Goal: Information Seeking & Learning: Learn about a topic

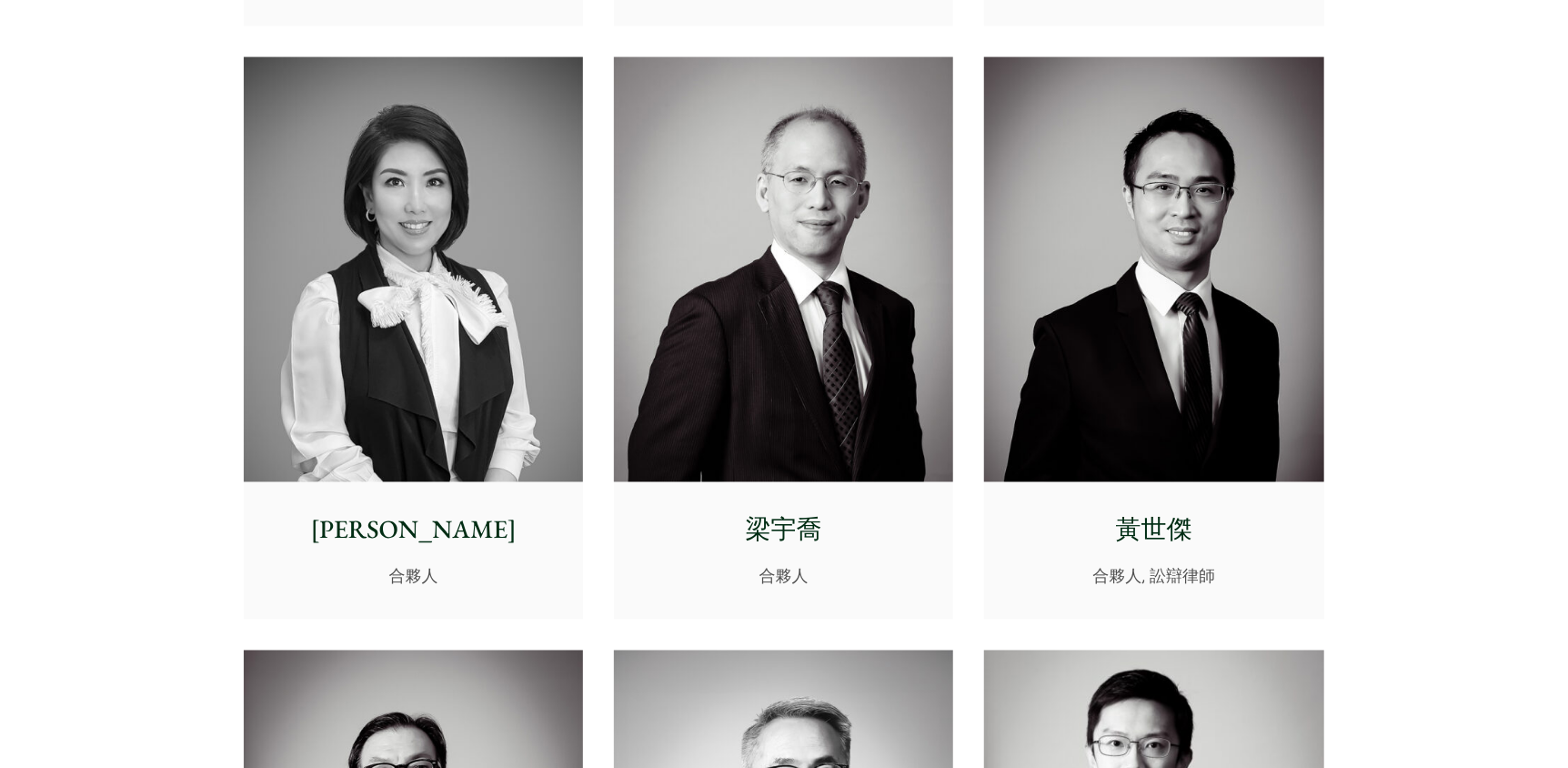
scroll to position [1728, 0]
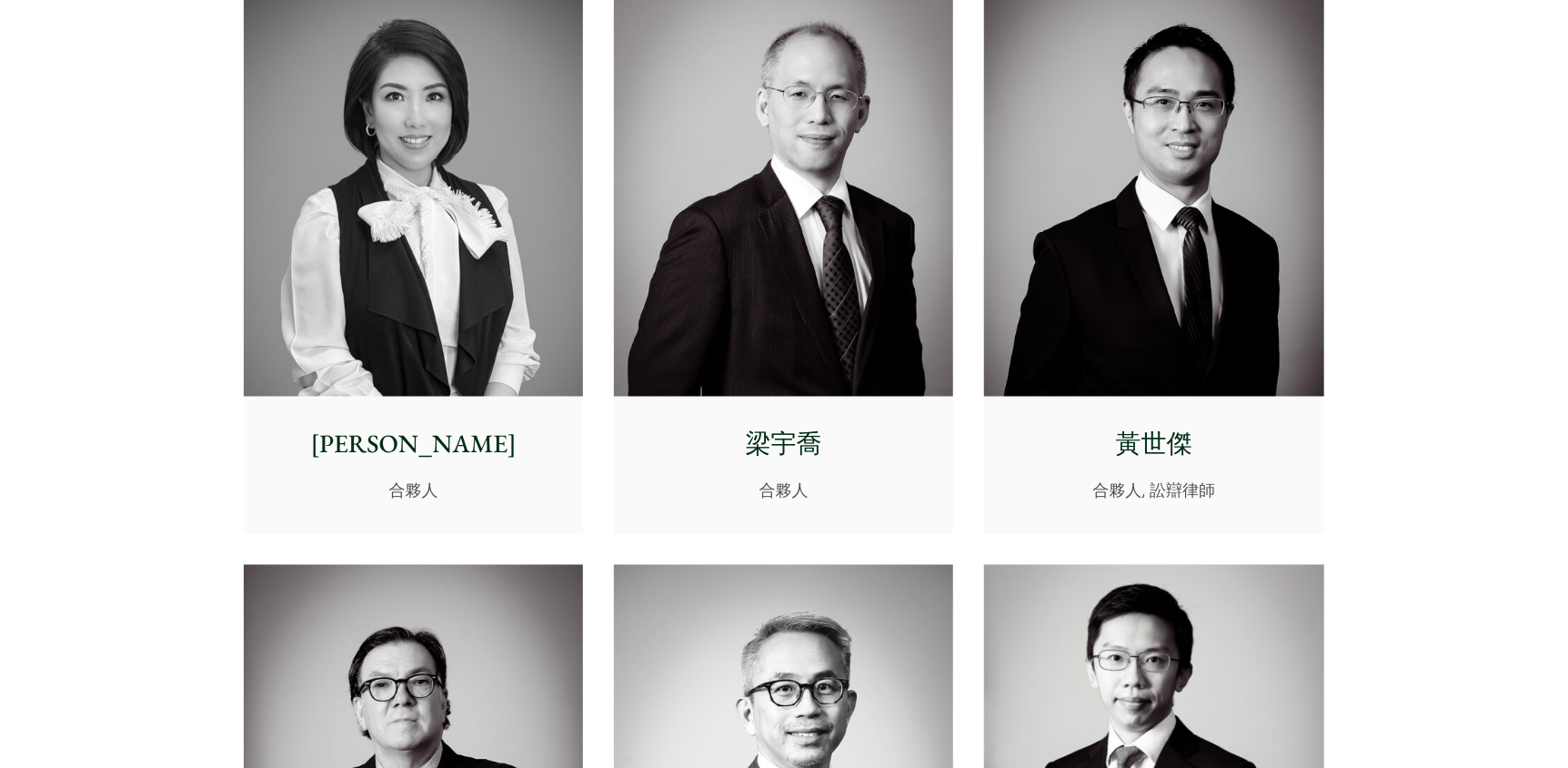
click at [731, 450] on p "梁宇喬" at bounding box center [783, 444] width 310 height 38
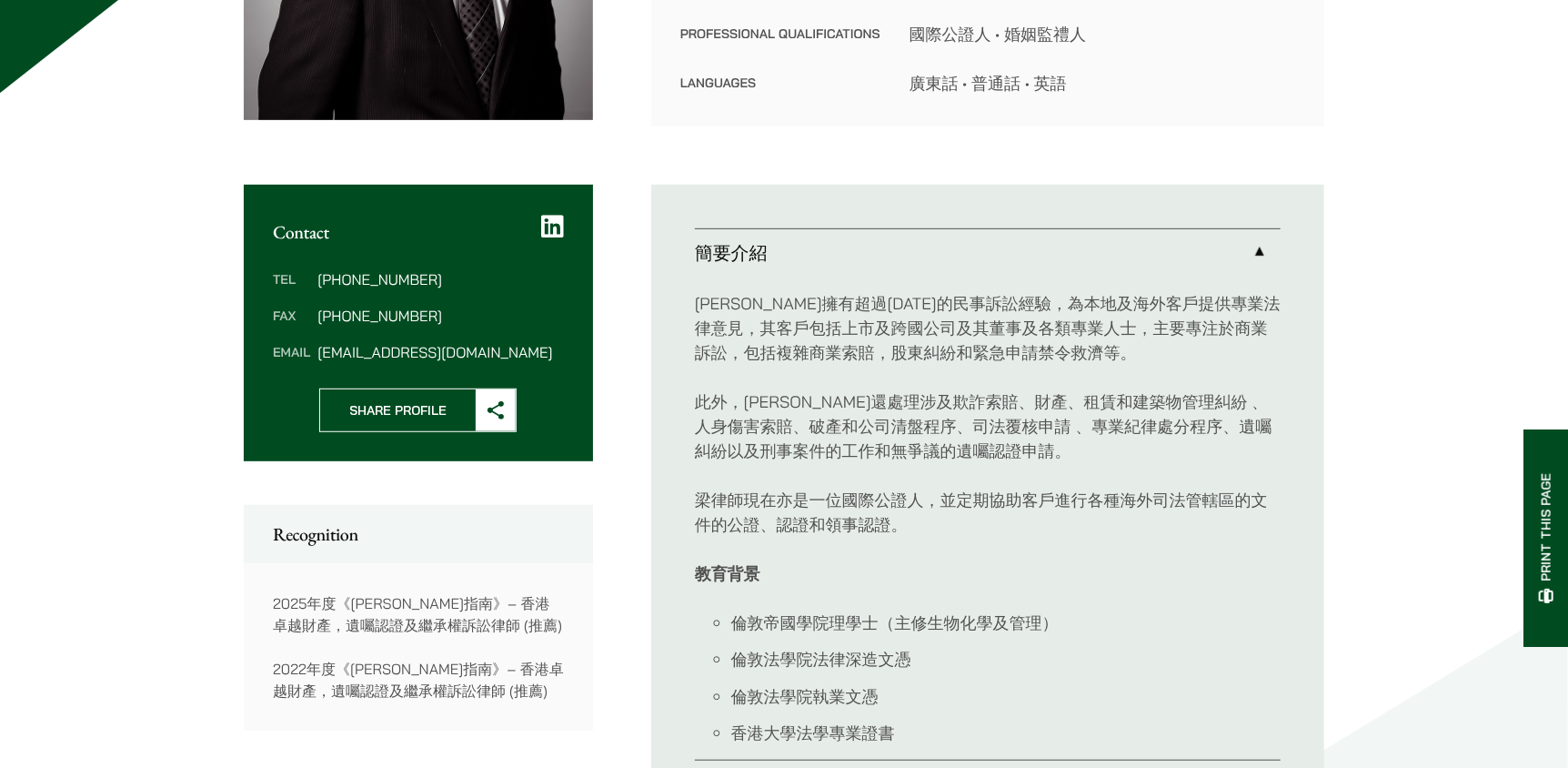
scroll to position [546, 0]
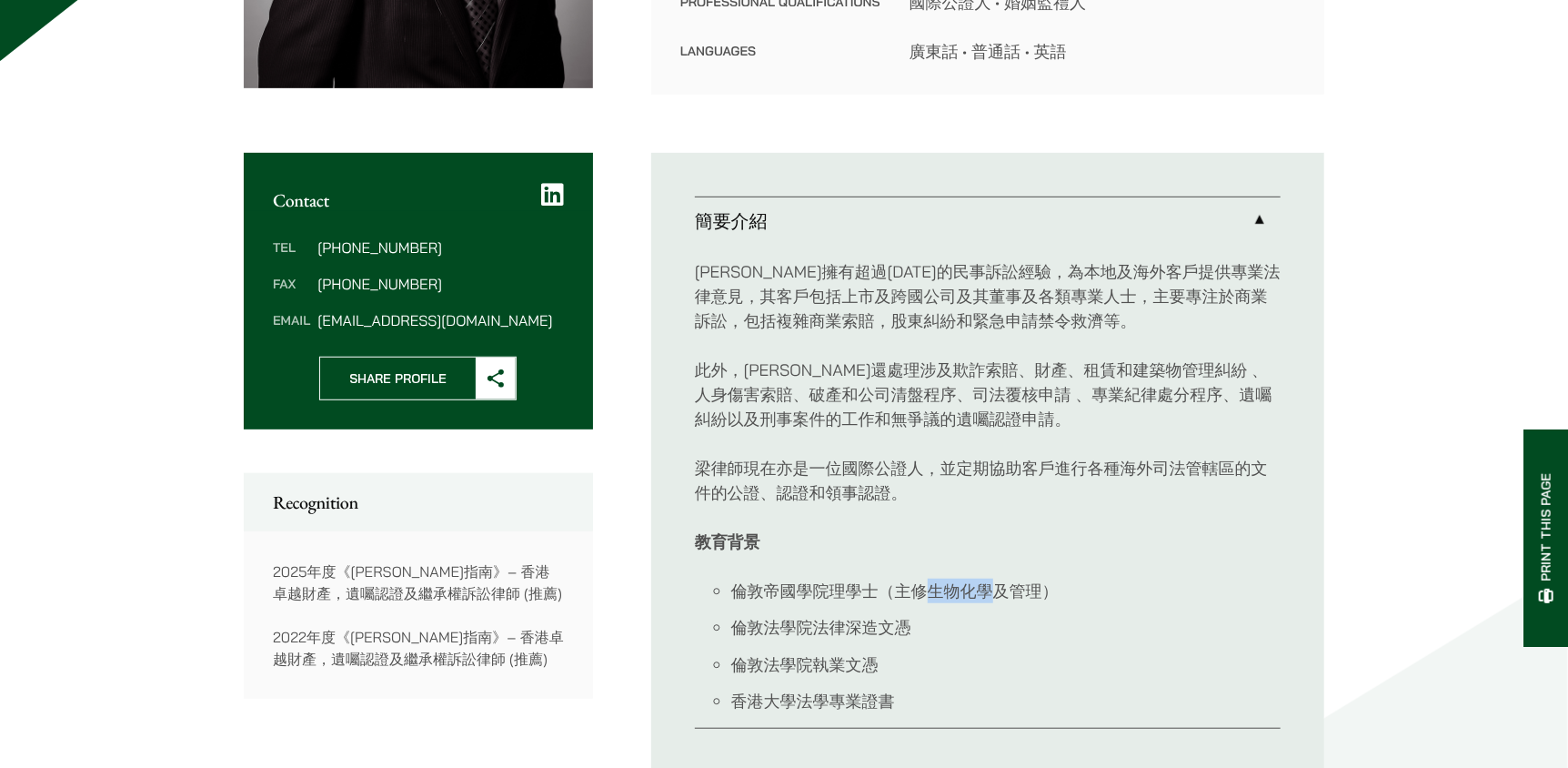
drag, startPoint x: 992, startPoint y: 588, endPoint x: 931, endPoint y: 597, distance: 61.7
click at [931, 597] on li "倫敦帝國學院理學士（主修生物化學及管理）" at bounding box center [1006, 591] width 550 height 24
click at [1028, 606] on ul "倫敦帝國學院理學士（主修生物化學及管理） 倫敦法學院法律深造文憑 倫敦法學院執業文憑 香港大學法學專業證書" at bounding box center [988, 646] width 586 height 135
drag, startPoint x: 796, startPoint y: 593, endPoint x: 780, endPoint y: 593, distance: 16.0
click at [780, 593] on li "倫敦帝國學院理學士（主修生物化學及管理）" at bounding box center [1006, 591] width 550 height 24
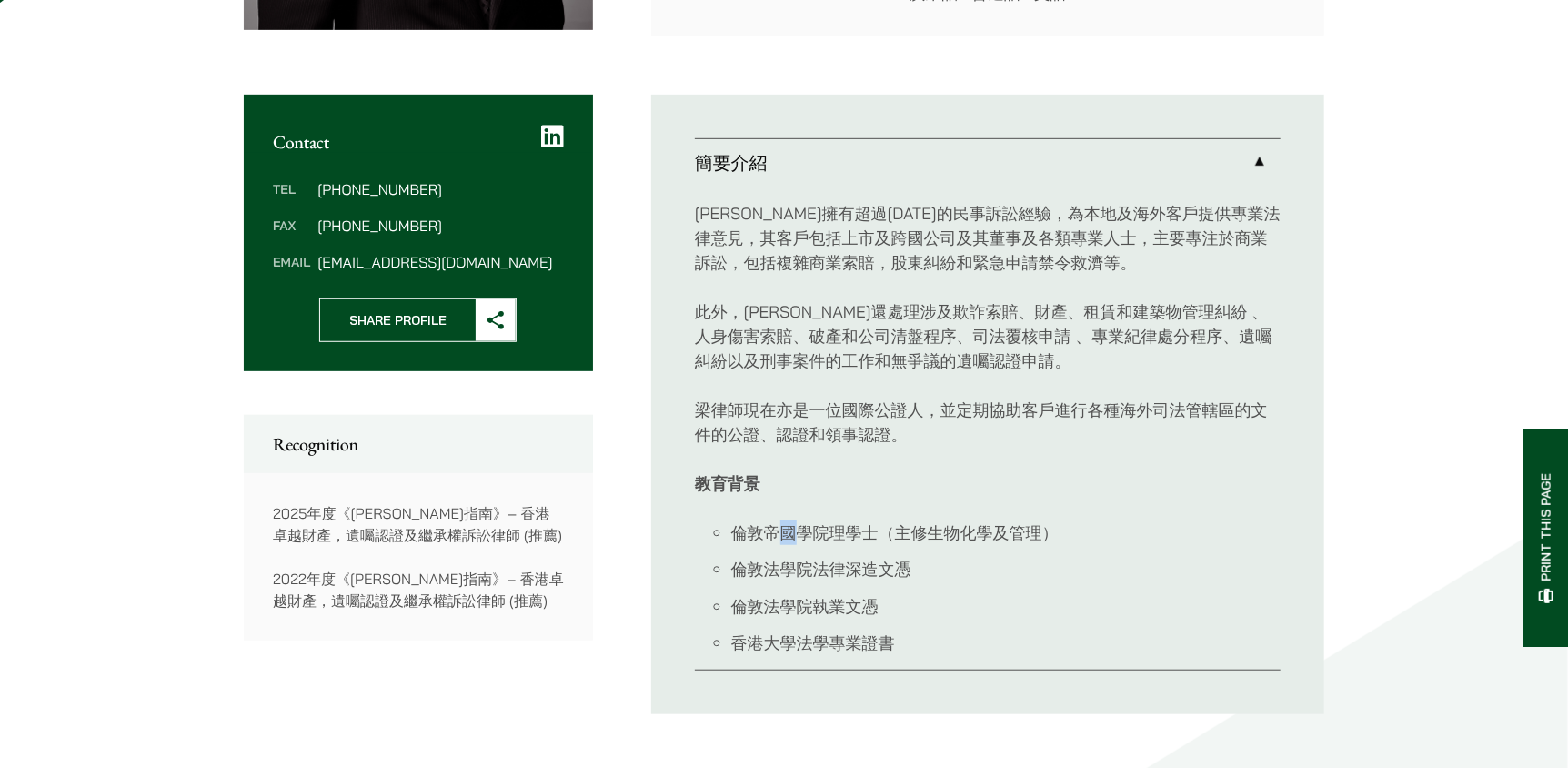
scroll to position [636, 0]
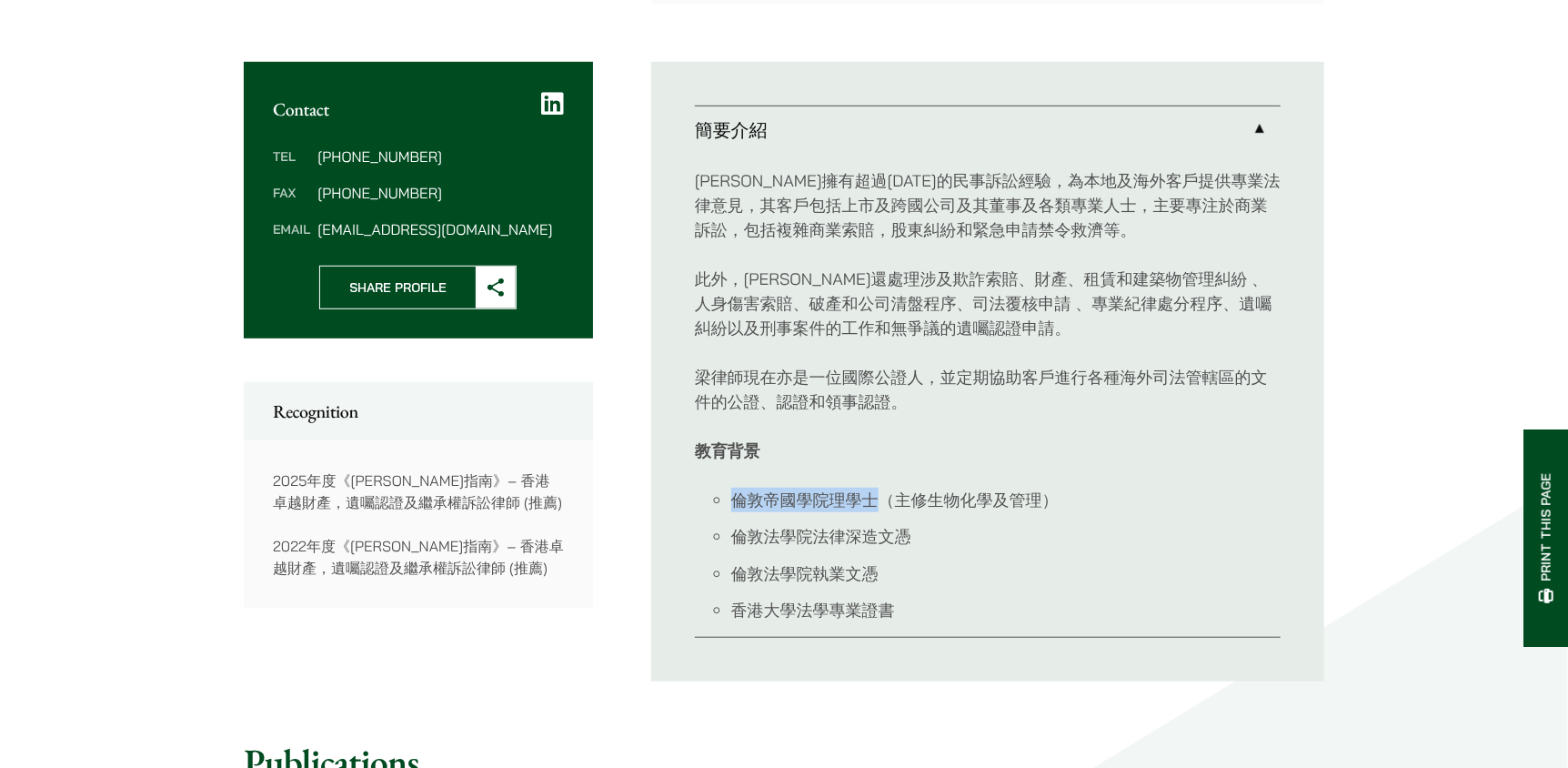
drag, startPoint x: 874, startPoint y: 499, endPoint x: 720, endPoint y: 505, distance: 154.1
click at [732, 505] on li "倫敦帝國學院理學士（主修生物化學及管理）" at bounding box center [1006, 499] width 550 height 24
click at [1162, 432] on div "梁宇喬律師擁有超過13年的民事訴訟經驗，為本地及海外客戶提供專業法律意見，其客戶包括上市及跨國公司及其董事及各類專業人士，主要專注於商業訴訟，包括複雜商業索賠…" at bounding box center [988, 396] width 586 height 484
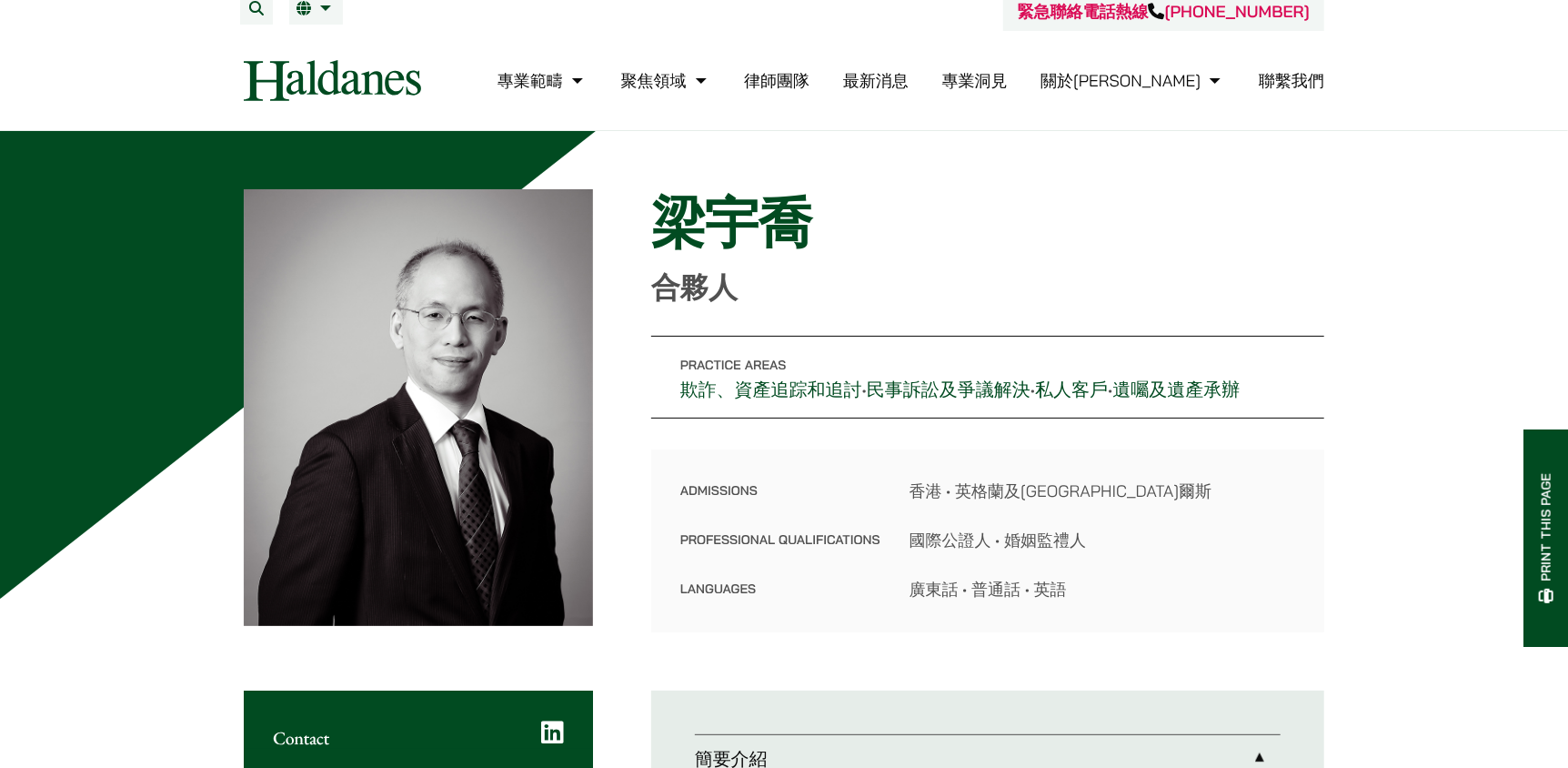
scroll to position [0, 0]
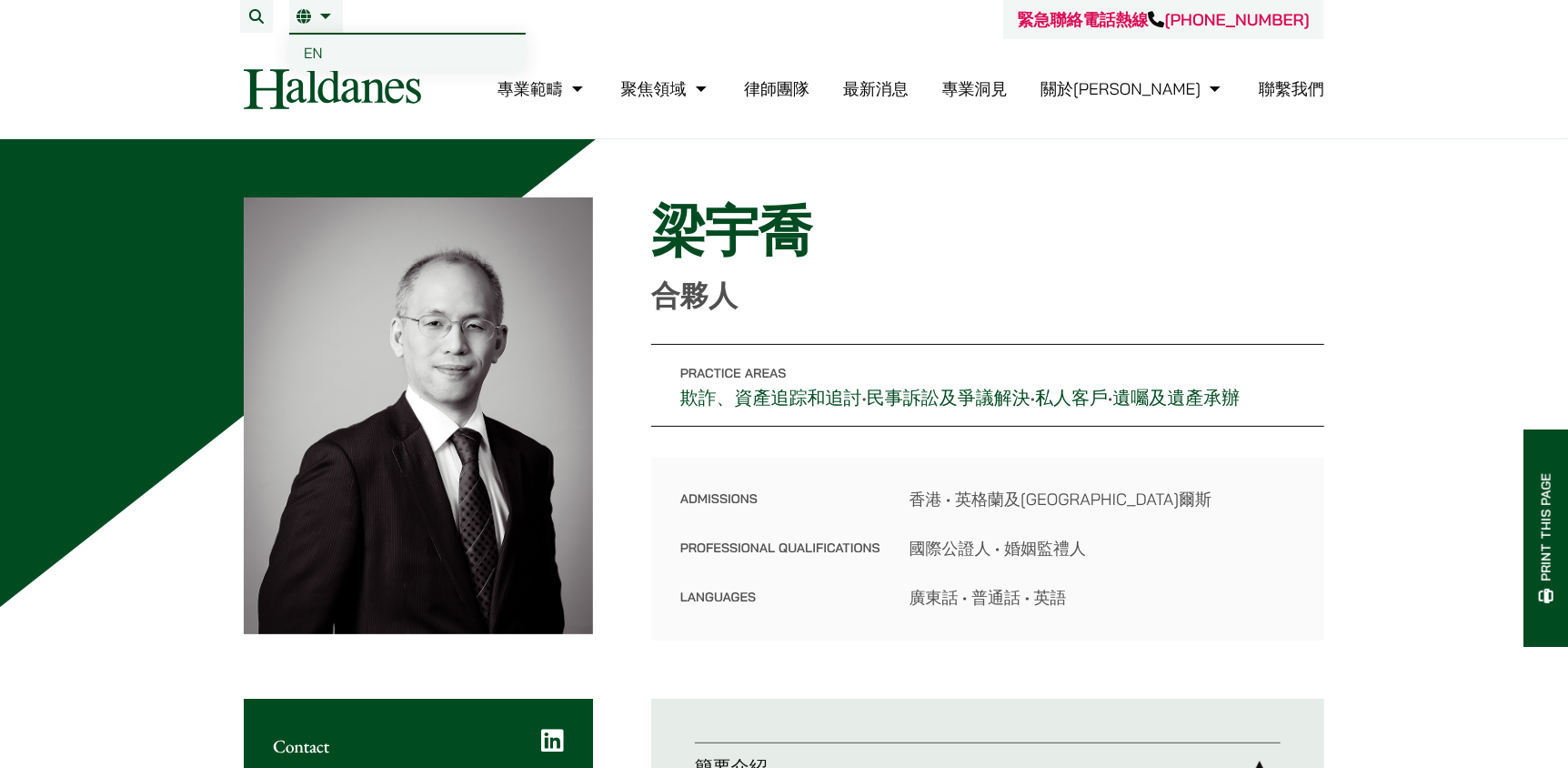
click at [322, 25] on li "繁 EN" at bounding box center [316, 16] width 54 height 33
click at [315, 57] on span "EN" at bounding box center [314, 52] width 19 height 18
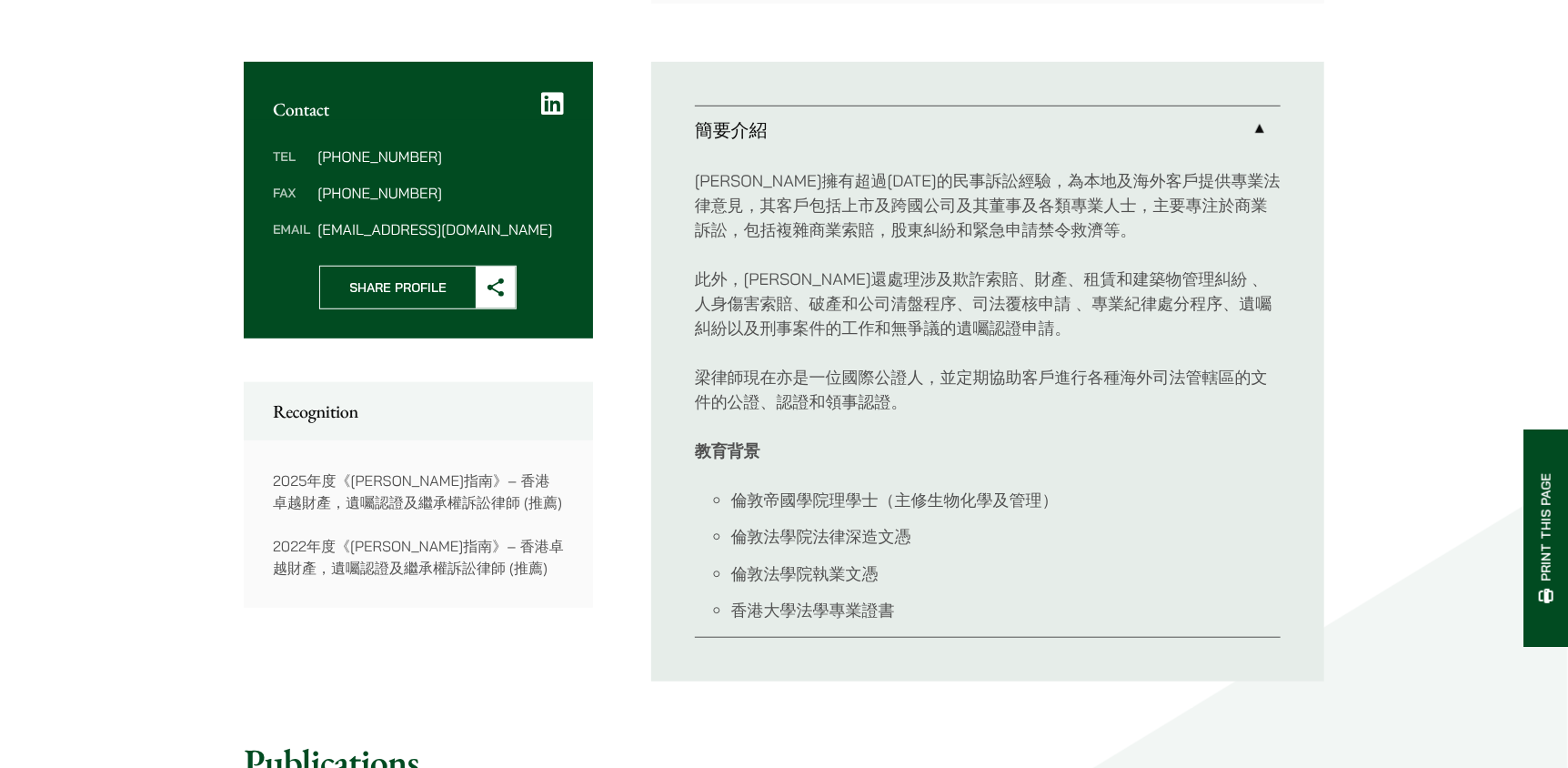
scroll to position [636, 0]
drag, startPoint x: 875, startPoint y: 270, endPoint x: 938, endPoint y: 277, distance: 63.4
click at [938, 277] on p "此外，梁律師還處理涉及欺詐索賠、財產、租賃和建築物管理糾紛 、人身傷害索賠、破產和公司清盤程序、司法覆核申請 、專業紀律處分程序、遺囑糾紛以及刑事案件的工作和…" at bounding box center [988, 303] width 586 height 74
click at [917, 417] on div "梁宇喬律師擁有超過13年的民事訴訟經驗，為本地及海外客戶提供專業法律意見，其客戶包括上市及跨國公司及其董事及各類專業人士，主要專注於商業訴訟，包括複雜商業索賠…" at bounding box center [988, 396] width 586 height 484
drag, startPoint x: 860, startPoint y: 275, endPoint x: 875, endPoint y: 278, distance: 15.3
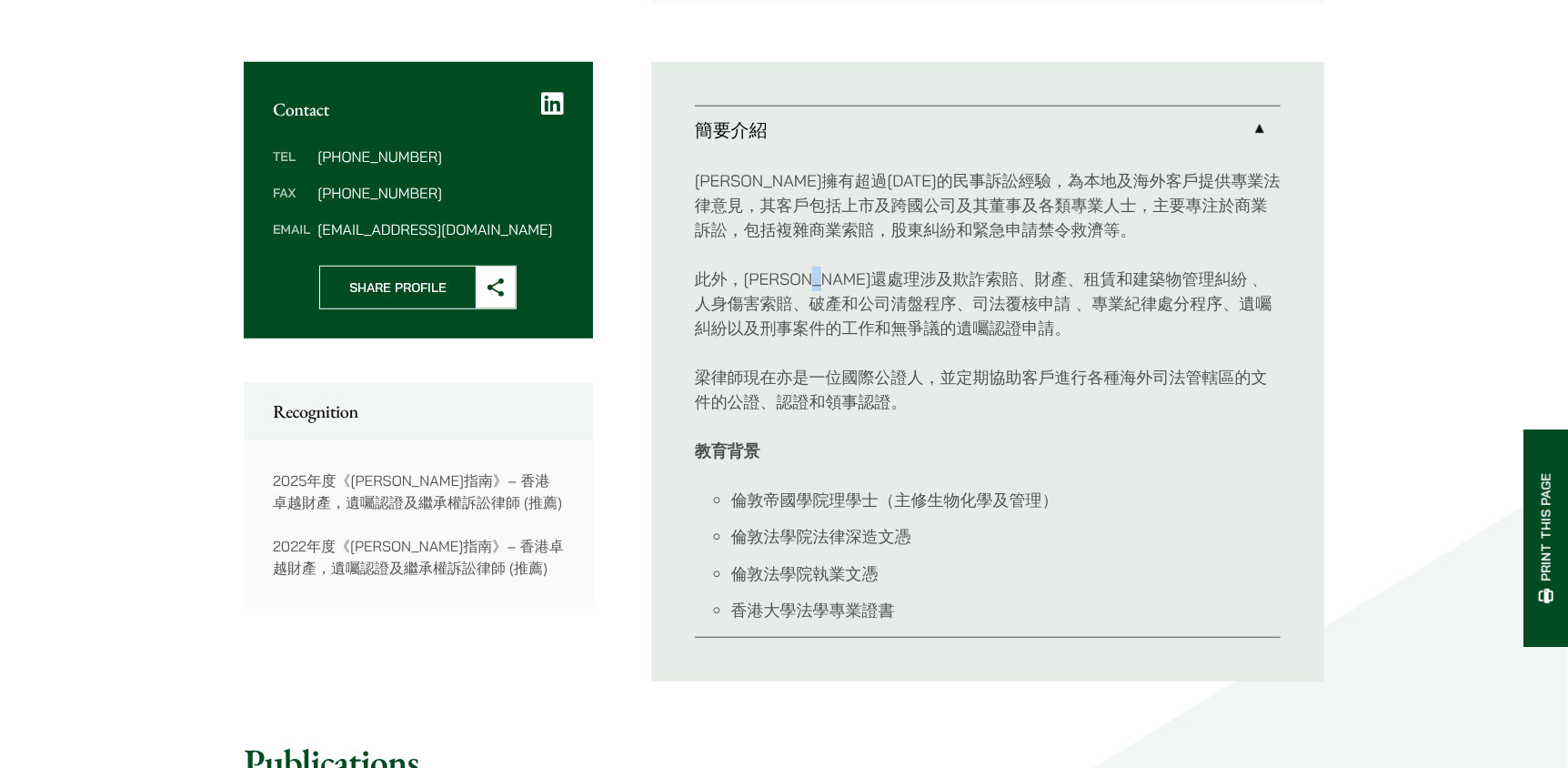
click at [875, 278] on p "此外，梁律師還處理涉及欺詐索賠、財產、租賃和建築物管理糾紛 、人身傷害索賠、破產和公司清盤程序、司法覆核申請 、專業紀律處分程序、遺囑糾紛以及刑事案件的工作和…" at bounding box center [988, 303] width 586 height 74
click at [885, 284] on p "此外，梁律師還處理涉及欺詐索賠、財產、租賃和建築物管理糾紛 、人身傷害索賠、破產和公司清盤程序、司法覆核申請 、專業紀律處分程序、遺囑糾紛以及刑事案件的工作和…" at bounding box center [988, 303] width 586 height 74
drag, startPoint x: 875, startPoint y: 278, endPoint x: 909, endPoint y: 280, distance: 34.1
click at [909, 280] on p "此外，梁律師還處理涉及欺詐索賠、財產、租賃和建築物管理糾紛 、人身傷害索賠、破產和公司清盤程序、司法覆核申請 、專業紀律處分程序、遺囑糾紛以及刑事案件的工作和…" at bounding box center [988, 303] width 586 height 74
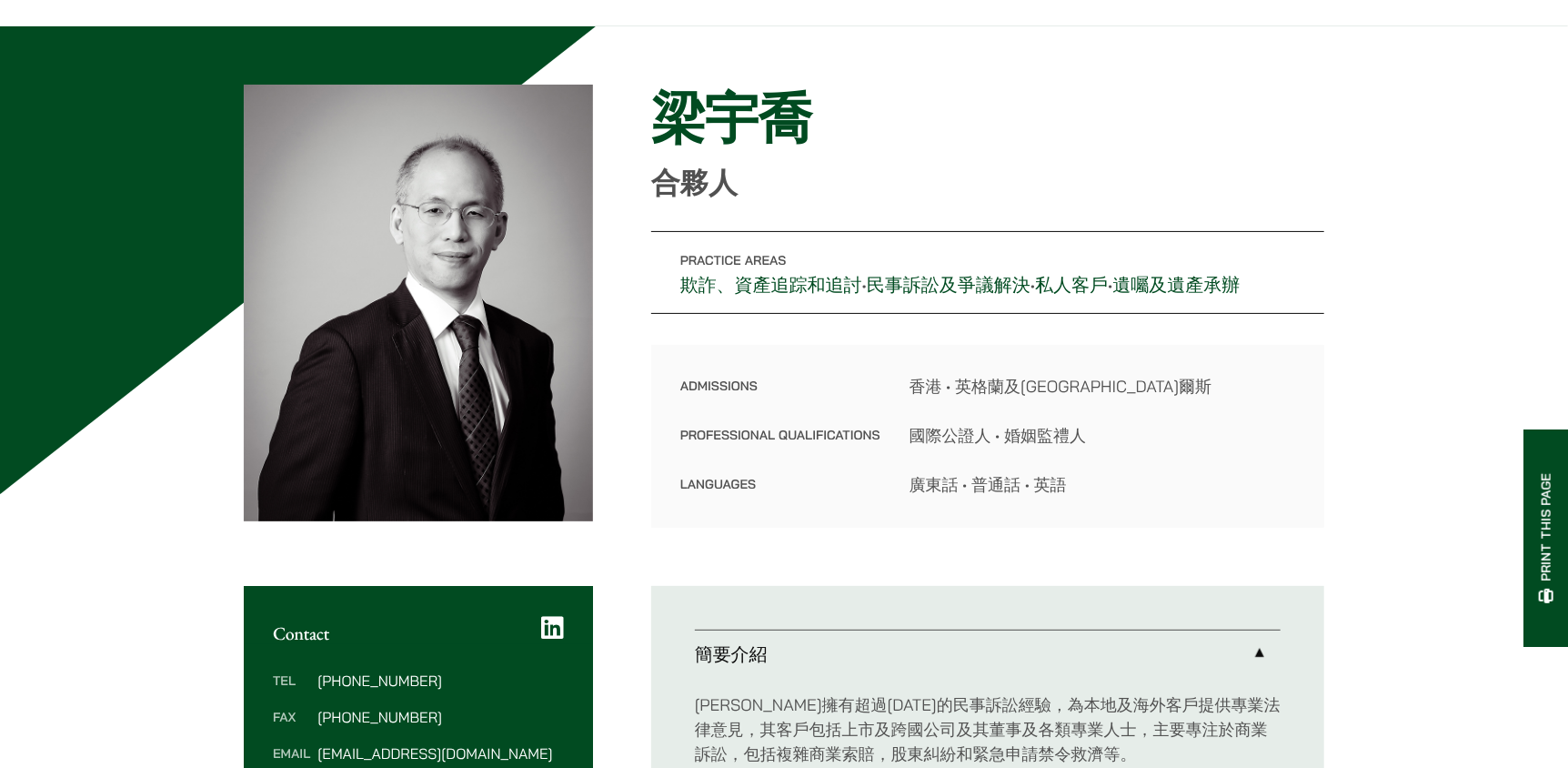
scroll to position [0, 0]
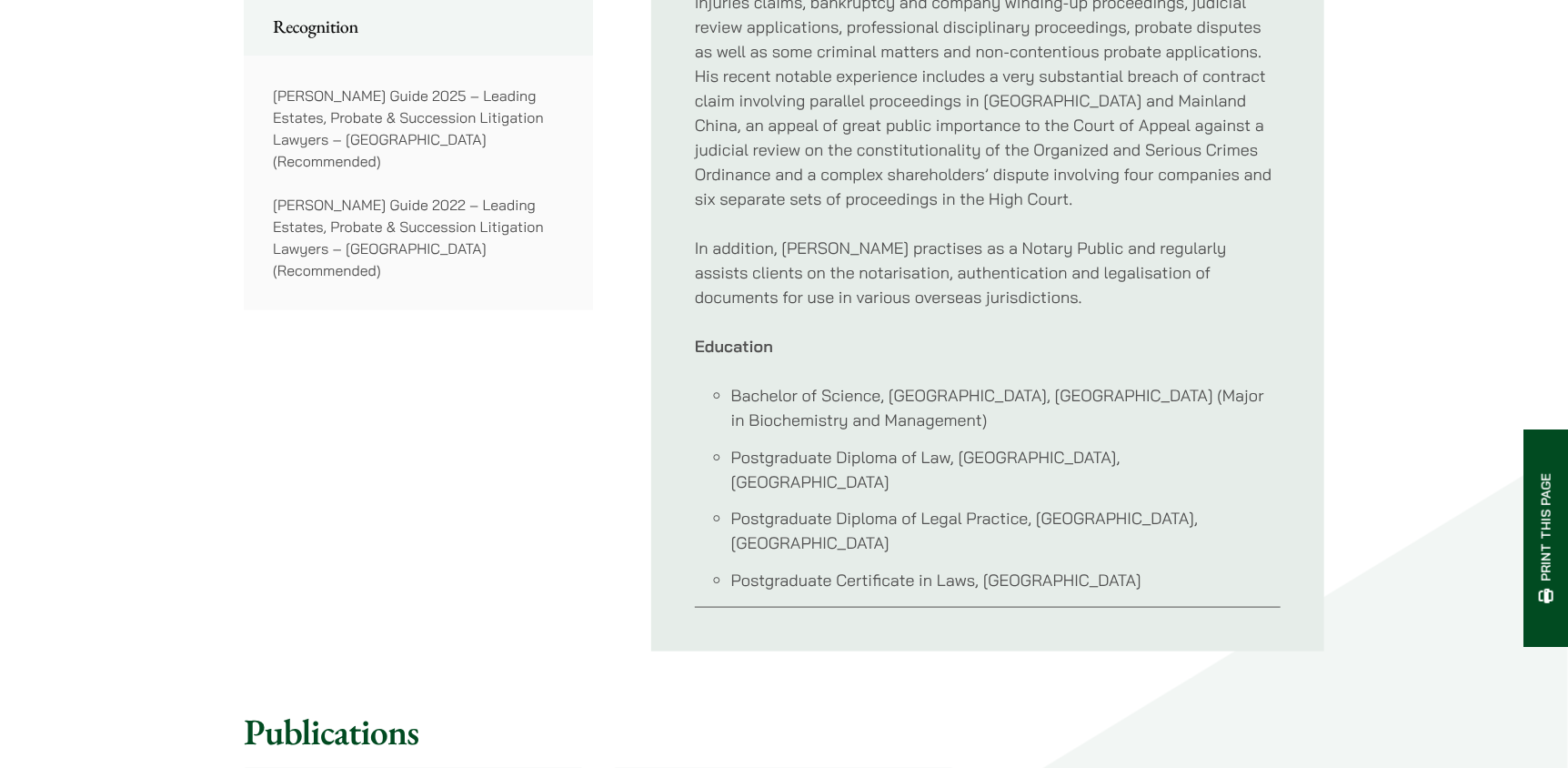
scroll to position [1092, 0]
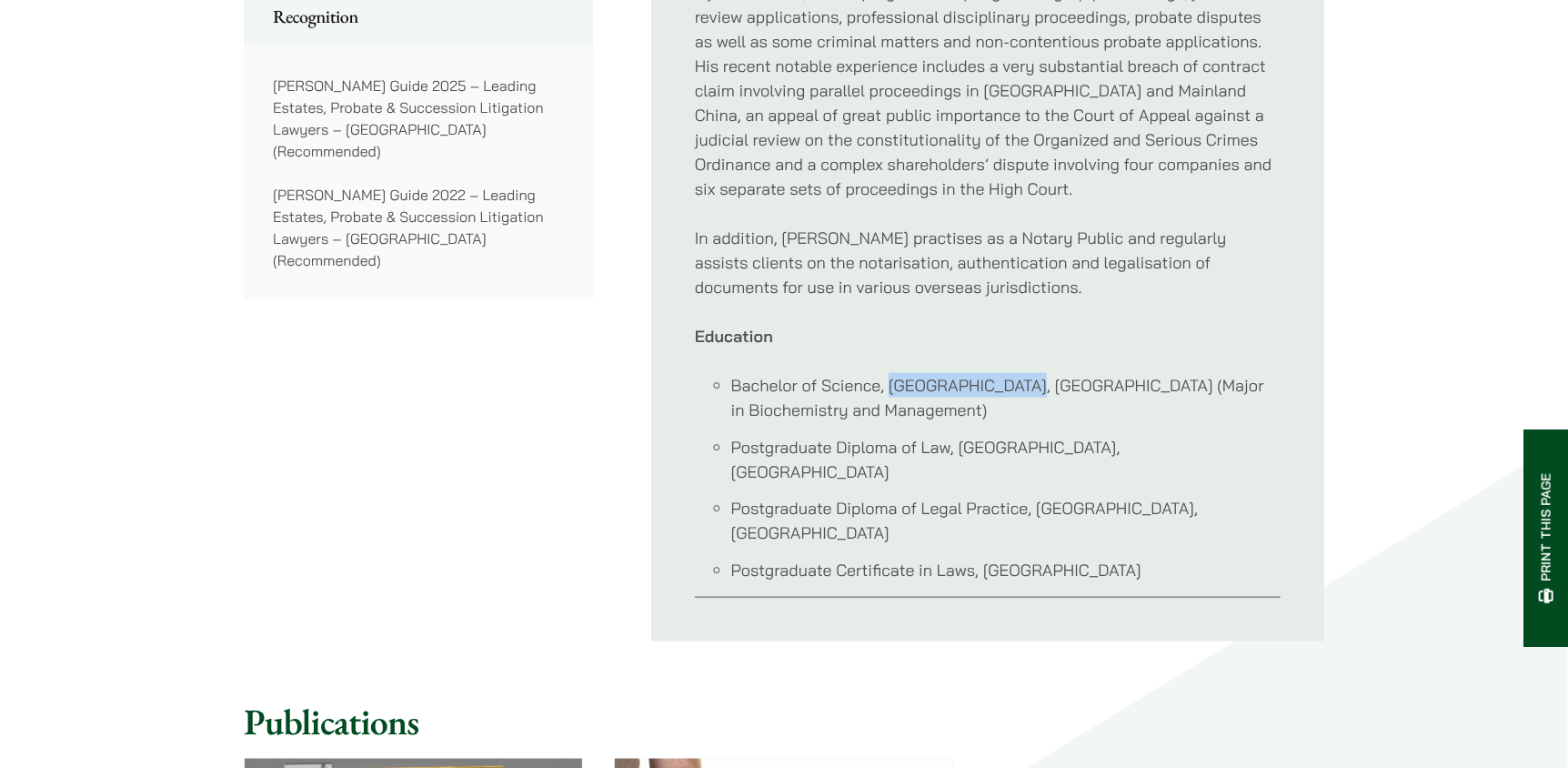
drag, startPoint x: 889, startPoint y: 356, endPoint x: 1012, endPoint y: 363, distance: 123.2
click at [1012, 373] on li "Bachelor of Science, [GEOGRAPHIC_DATA], [GEOGRAPHIC_DATA] (Major in Biochemistr…" at bounding box center [1006, 398] width 550 height 49
click at [1131, 228] on p "In addition, [PERSON_NAME] practises as a Notary Public and regularly assists c…" at bounding box center [988, 262] width 586 height 74
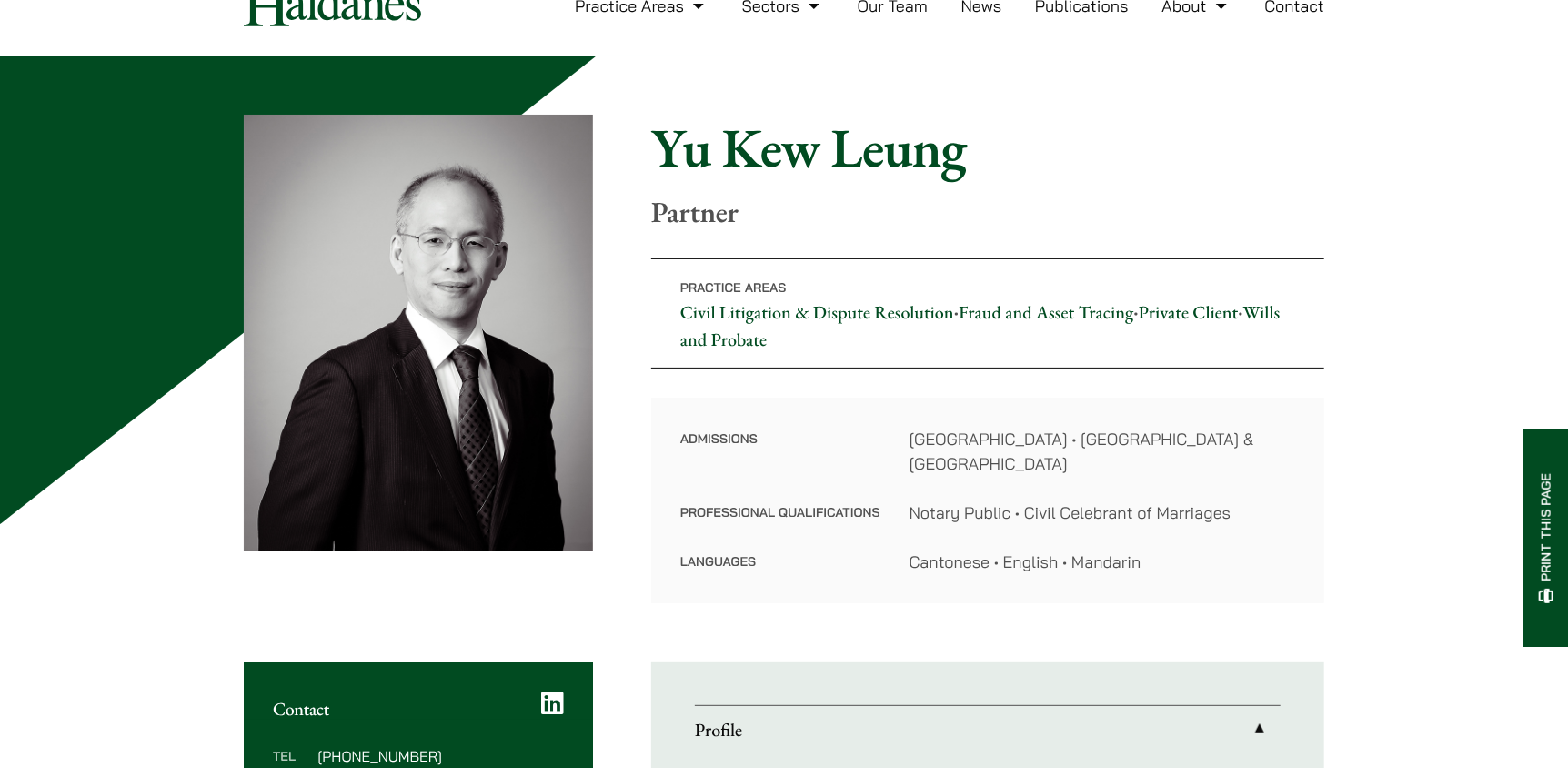
scroll to position [0, 0]
